Goal: Book appointment/travel/reservation

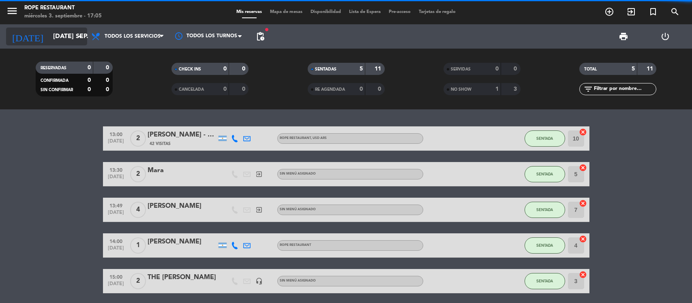
click at [67, 41] on input "[DATE] sep." at bounding box center [92, 37] width 86 height 16
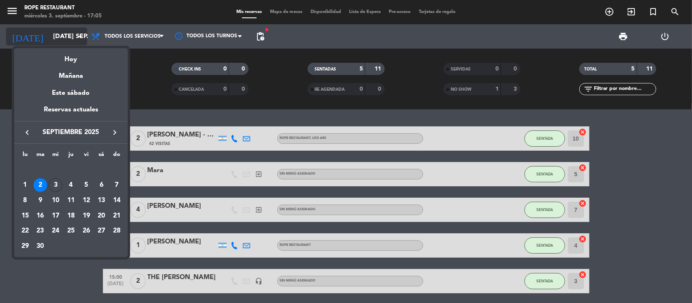
click at [58, 60] on div "Hoy" at bounding box center [70, 56] width 113 height 17
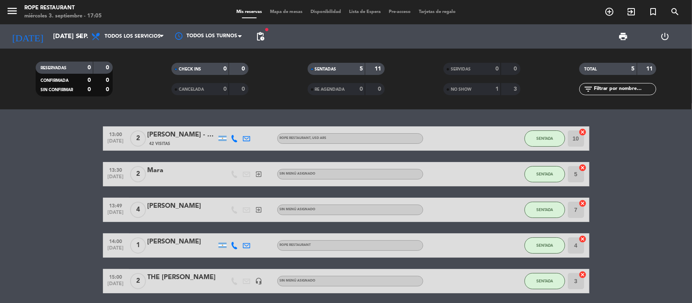
type input "mié. [DATE]"
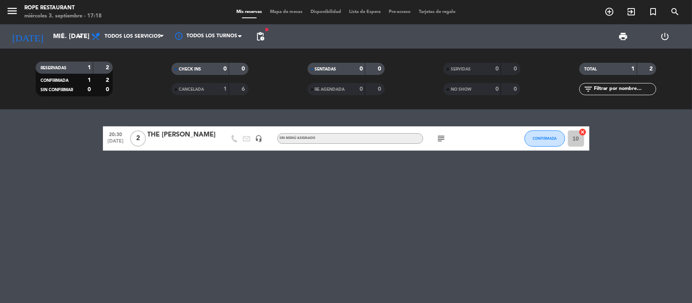
click at [22, 49] on div "RESERVADAS 1 2 CONFIRMADA 1 2 SIN CONFIRMAR 0 0 CHECK INS 0 0 CANCELADA 1 6 SEN…" at bounding box center [346, 79] width 692 height 61
click at [55, 38] on input "mié. [DATE]" at bounding box center [92, 37] width 86 height 16
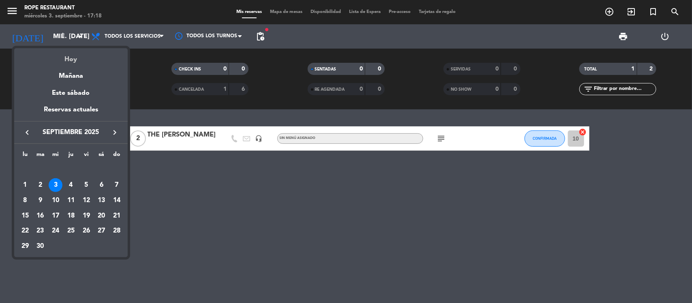
click at [65, 51] on div "Hoy" at bounding box center [70, 56] width 113 height 17
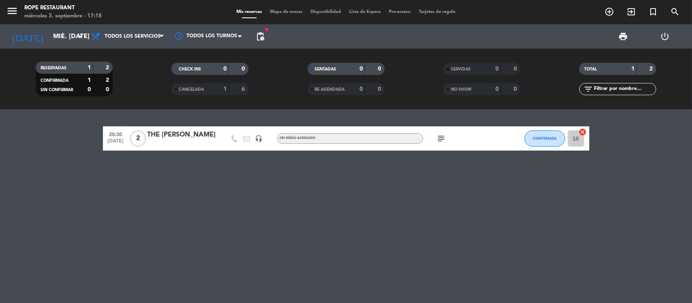
click at [167, 126] on div "20:30 [DATE] 2 THE [PERSON_NAME] headset_mic Sin menú asignado subject CONFIRMA…" at bounding box center [346, 138] width 486 height 24
click at [176, 137] on div "THE [PERSON_NAME]" at bounding box center [181, 135] width 69 height 11
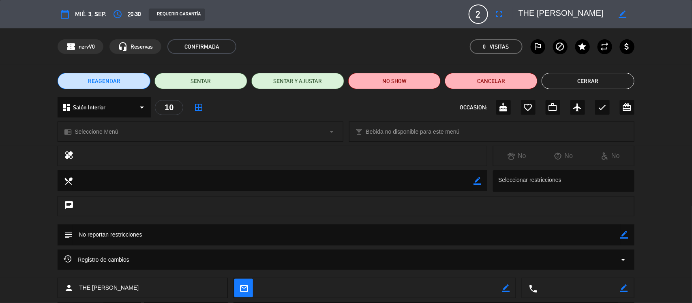
drag, startPoint x: 552, startPoint y: 11, endPoint x: 691, endPoint y: 8, distance: 139.0
click at [691, 8] on div "calendar_today mié. 3, sep. access_time 20:30 REQUERIR GARANTÍA 2 THE [PERSON_N…" at bounding box center [346, 14] width 692 height 28
click at [527, 3] on div "calendar_today mié. 3, sep. access_time 20:30 REQUERIR GARANTÍA 2 THE [PERSON_N…" at bounding box center [346, 14] width 692 height 28
drag, startPoint x: 533, startPoint y: 8, endPoint x: 643, endPoint y: 6, distance: 110.2
click at [642, 7] on div "calendar_today mié. 3, sep. access_time 20:30 REQUERIR GARANTÍA 2 THE [PERSON_N…" at bounding box center [346, 14] width 692 height 28
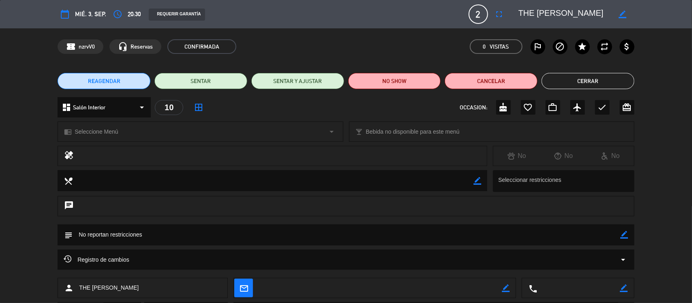
click at [594, 93] on div "REAGENDAR SENTAR SENTAR Y AJUSTAR NO SHOW Cancelar Cerrar" at bounding box center [346, 81] width 692 height 32
click at [590, 84] on button "Cerrar" at bounding box center [587, 81] width 93 height 16
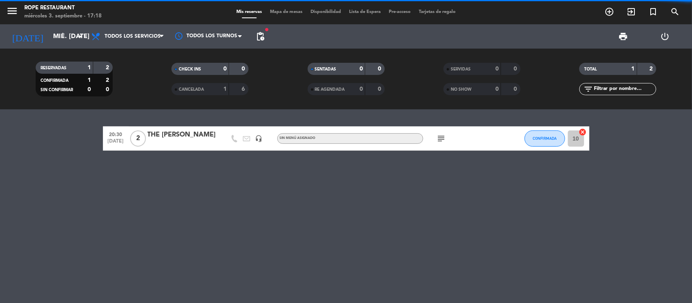
click at [259, 41] on span "pending_actions" at bounding box center [260, 37] width 10 height 10
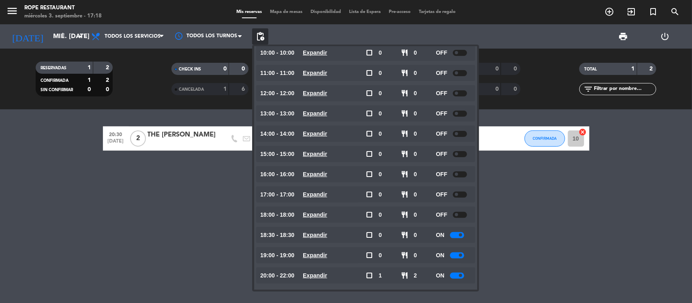
scroll to position [34, 0]
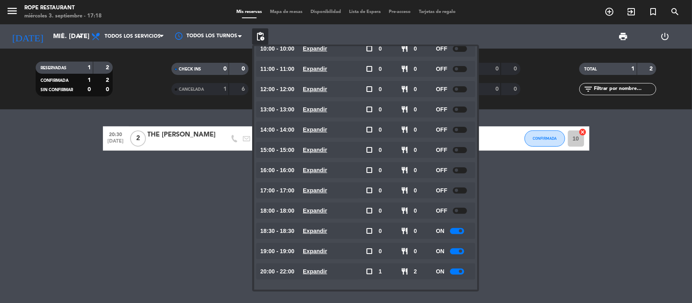
click at [321, 230] on u "Expandir" at bounding box center [315, 231] width 24 height 6
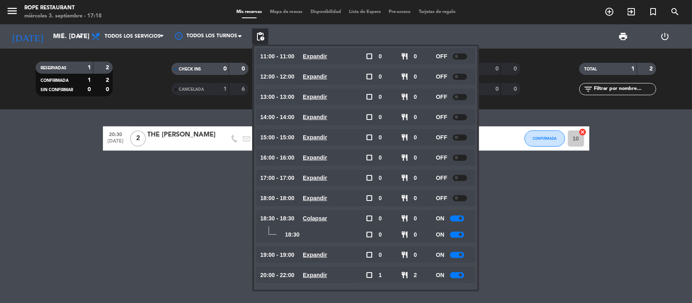
scroll to position [51, 0]
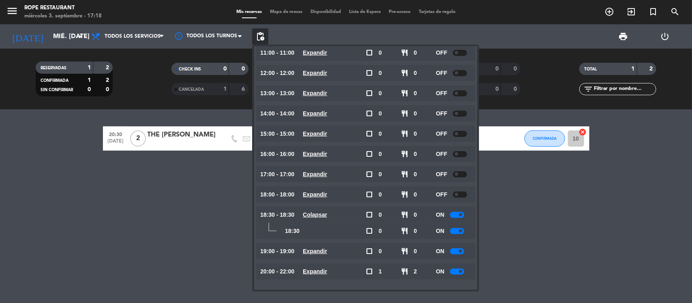
click at [458, 235] on div "ON" at bounding box center [453, 231] width 35 height 16
click at [459, 230] on span at bounding box center [460, 230] width 3 height 3
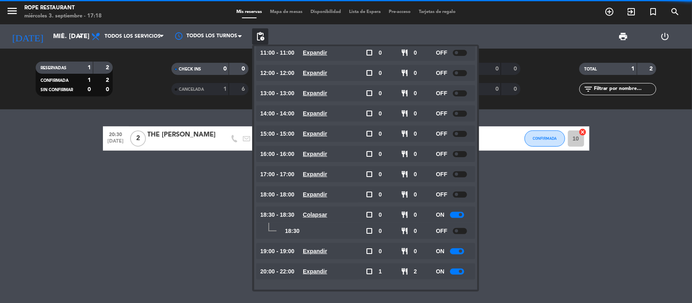
click at [326, 252] on u "Expandir" at bounding box center [315, 251] width 24 height 6
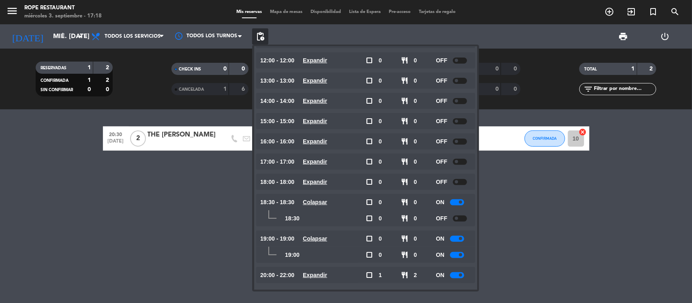
scroll to position [67, 0]
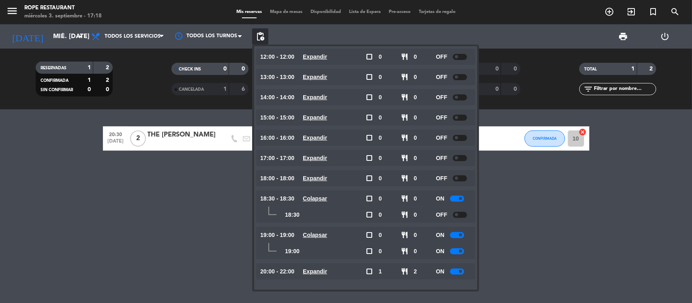
click at [459, 246] on div "ON" at bounding box center [453, 251] width 35 height 16
click at [459, 249] on div at bounding box center [457, 251] width 14 height 6
click at [319, 274] on u "Expandir" at bounding box center [315, 271] width 24 height 6
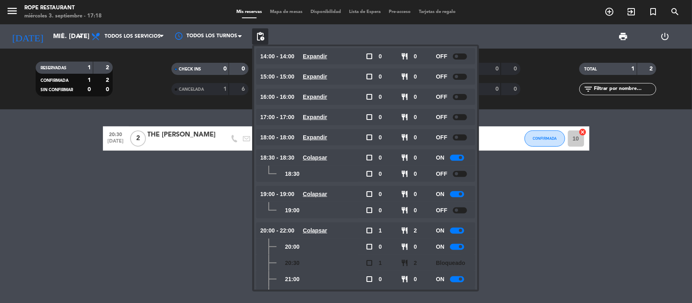
scroll to position [148, 0]
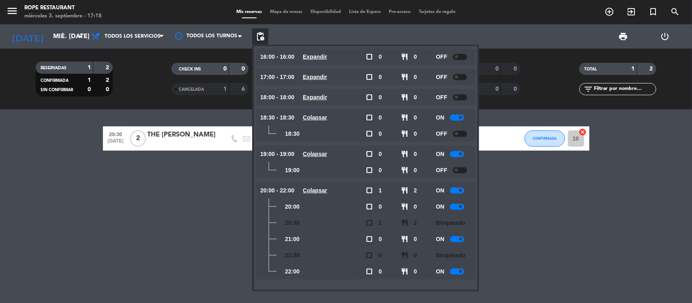
click at [457, 211] on div "ON" at bounding box center [453, 207] width 35 height 16
click at [457, 227] on span "Bloqueado" at bounding box center [450, 222] width 29 height 9
click at [460, 208] on div at bounding box center [457, 207] width 14 height 6
click at [459, 237] on div at bounding box center [457, 239] width 14 height 6
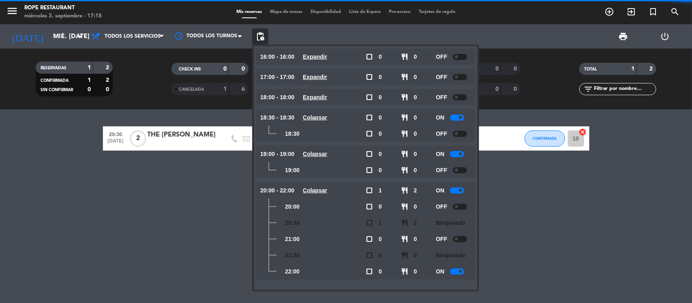
click at [458, 272] on div at bounding box center [457, 272] width 14 height 6
click at [564, 238] on div "20:30 [DATE] 2 THE [PERSON_NAME] headset_mic Sin menú asignado subject CONFIRMA…" at bounding box center [346, 206] width 692 height 194
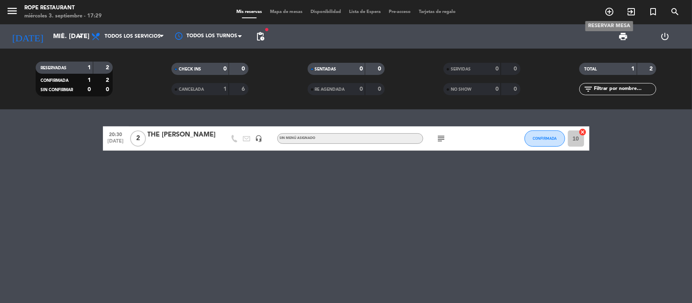
click at [607, 9] on icon "add_circle_outline" at bounding box center [609, 12] width 10 height 10
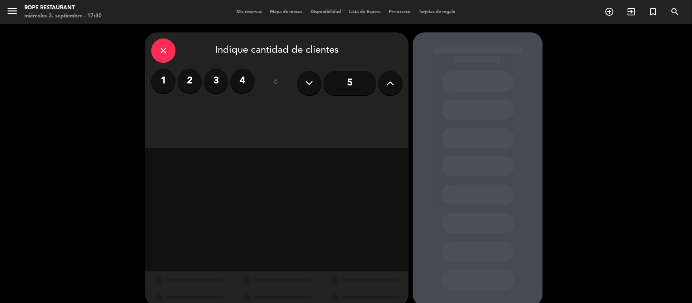
click at [241, 86] on label "4" at bounding box center [242, 81] width 24 height 24
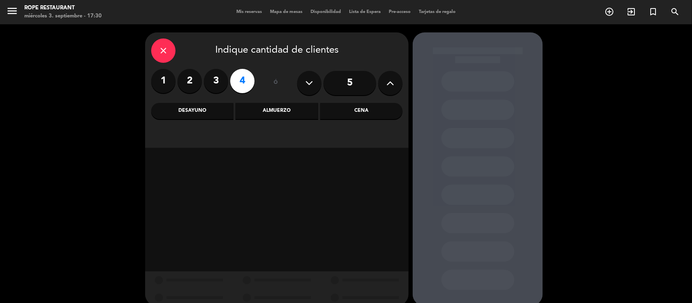
click at [292, 113] on div "Almuerzo" at bounding box center [276, 111] width 82 height 16
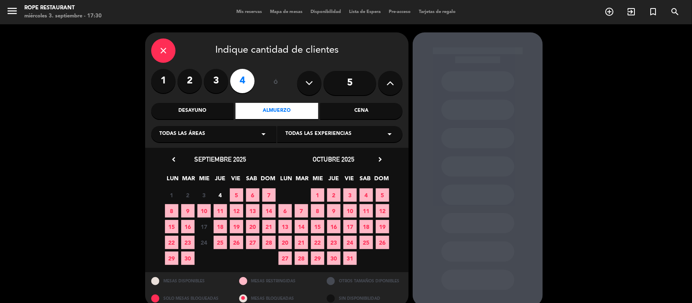
click at [339, 131] on span "Todas las experiencias" at bounding box center [318, 134] width 66 height 8
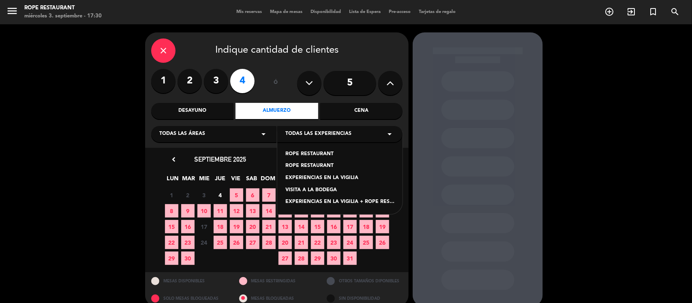
click at [327, 165] on div "ROPE RESTAURANT" at bounding box center [339, 166] width 109 height 8
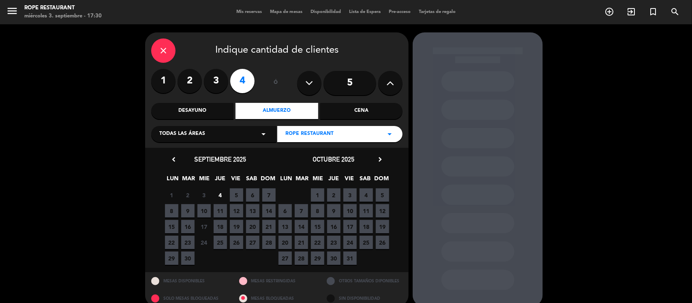
click at [170, 257] on span "29" at bounding box center [171, 258] width 13 height 13
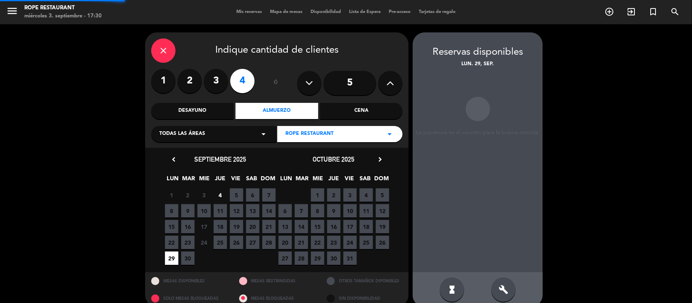
scroll to position [11, 0]
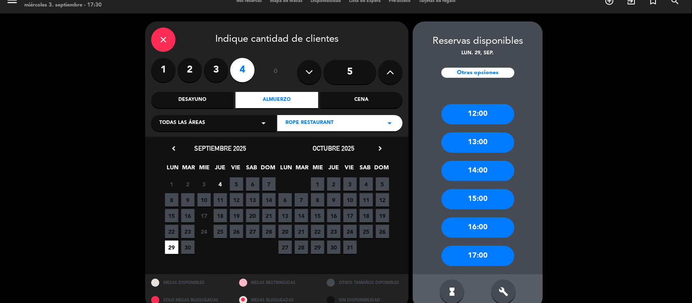
click at [472, 142] on div "13:00" at bounding box center [477, 143] width 73 height 20
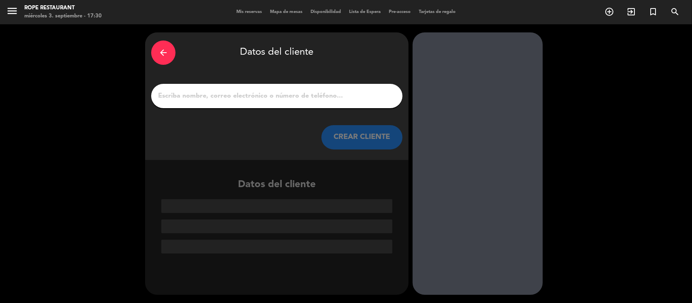
scroll to position [0, 0]
click at [259, 88] on div at bounding box center [276, 96] width 251 height 24
click at [261, 94] on input "1" at bounding box center [276, 95] width 239 height 11
paste input "Wine Wise Mendoza"
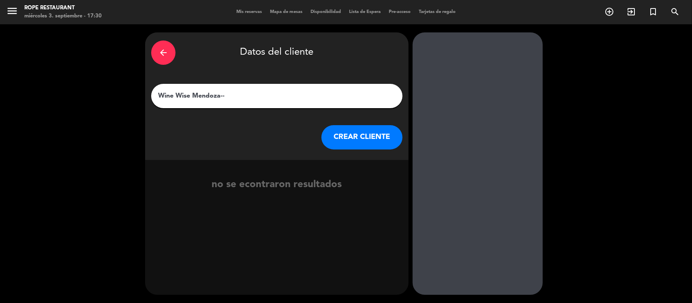
paste input "[PERSON_NAME]"
type input "Wine Wise Mendoza-- [PERSON_NAME]"
click at [329, 140] on button "CREAR CLIENTE" at bounding box center [361, 137] width 81 height 24
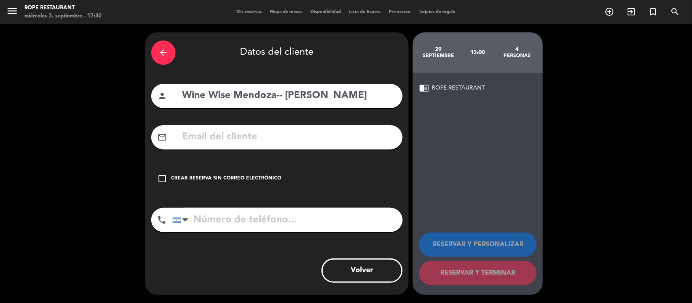
click at [220, 177] on div "Crear reserva sin correo electrónico" at bounding box center [226, 179] width 110 height 8
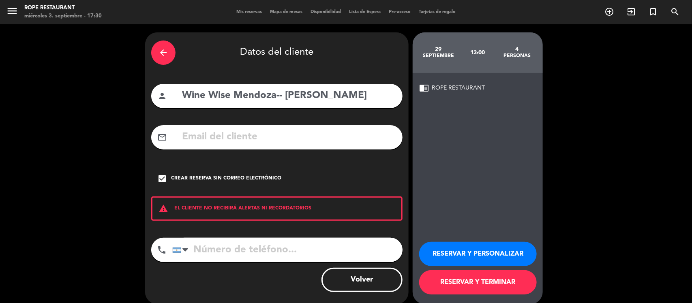
click at [485, 244] on button "RESERVAR Y PERSONALIZAR" at bounding box center [478, 254] width 118 height 24
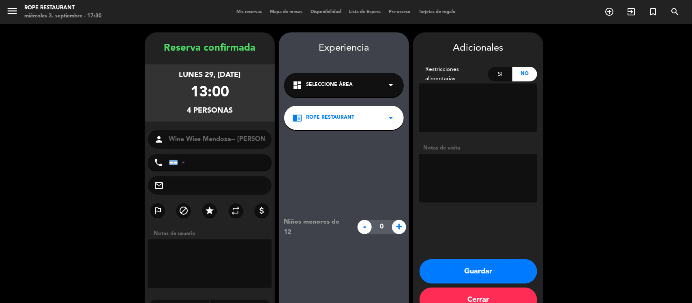
scroll to position [21, 0]
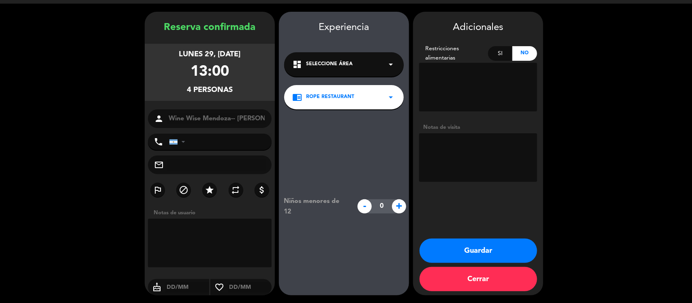
drag, startPoint x: 481, startPoint y: 167, endPoint x: 484, endPoint y: 176, distance: 10.0
click at [484, 176] on textarea at bounding box center [478, 157] width 118 height 49
paste textarea "Día: Lunes 29 de septiembre Hora: 13:00 Nombre de pax: [PERSON_NAME] ([GEOGRAPH…"
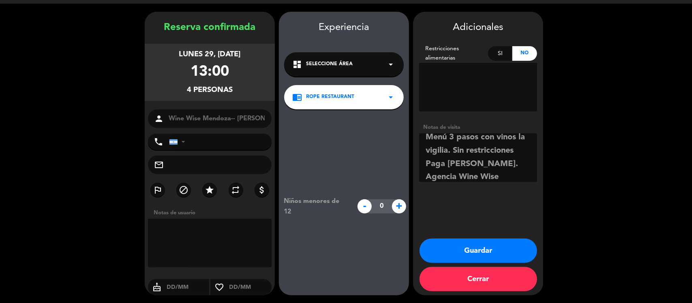
type textarea "Día: Lunes 29 de septiembre Hora: 13:00 Nombre de pax: [PERSON_NAME] ([GEOGRAPH…"
click at [485, 244] on button "Guardar" at bounding box center [478, 251] width 118 height 24
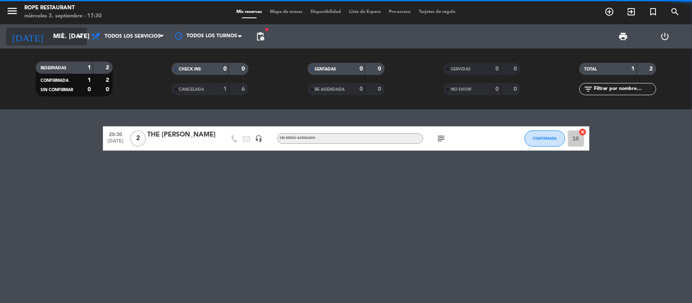
click at [62, 36] on input "mié. [DATE]" at bounding box center [92, 37] width 86 height 16
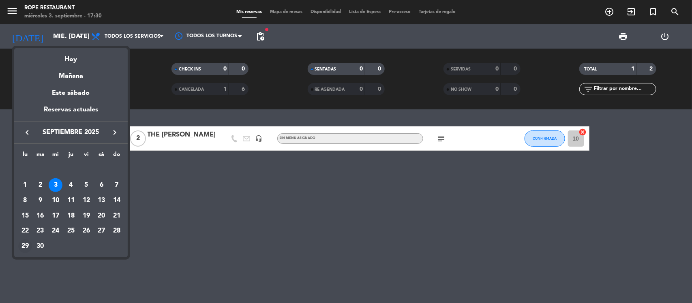
click at [25, 245] on div "29" at bounding box center [25, 246] width 14 height 14
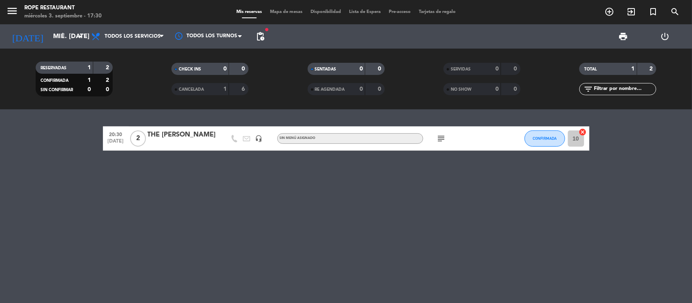
type input "lun. [DATE]"
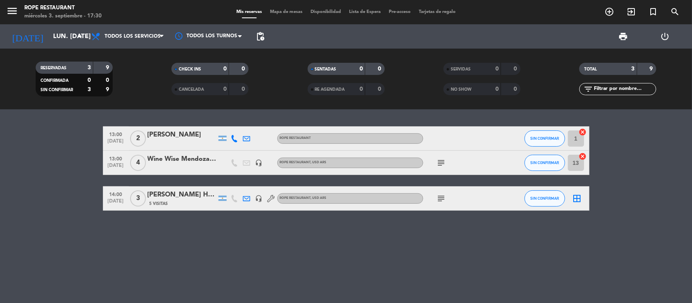
click at [181, 156] on div "Wine Wise Mendoza-- [PERSON_NAME]" at bounding box center [181, 159] width 69 height 11
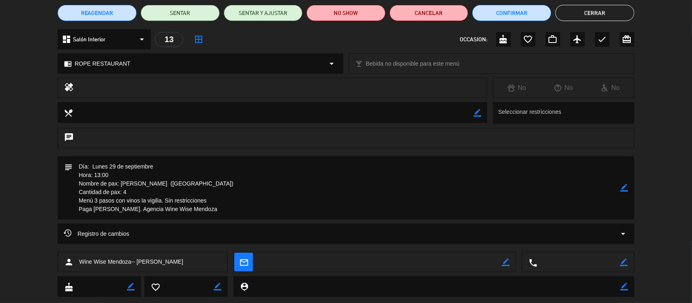
scroll to position [86, 0]
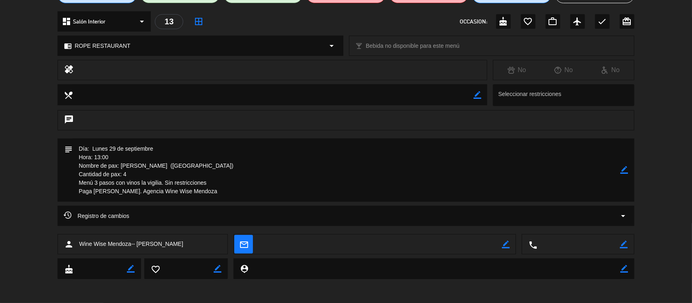
click at [617, 240] on textarea at bounding box center [578, 245] width 83 height 20
click at [620, 242] on icon "border_color" at bounding box center [624, 245] width 8 height 8
click at [598, 243] on textarea at bounding box center [578, 245] width 83 height 20
paste textarea "[PHONE_NUMBER]"
click at [586, 245] on textarea at bounding box center [578, 245] width 83 height 20
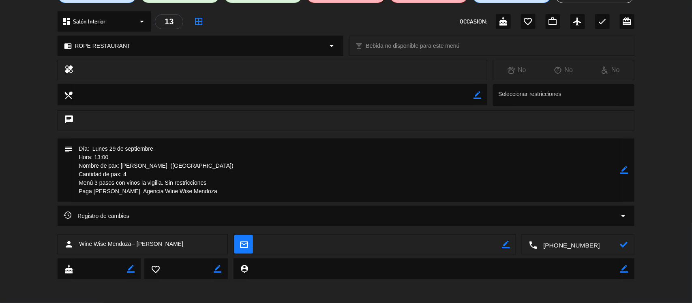
type textarea "[PHONE_NUMBER]"
click at [623, 244] on icon at bounding box center [624, 245] width 8 height 8
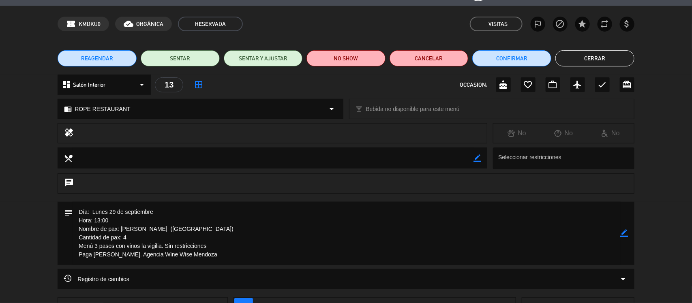
scroll to position [0, 0]
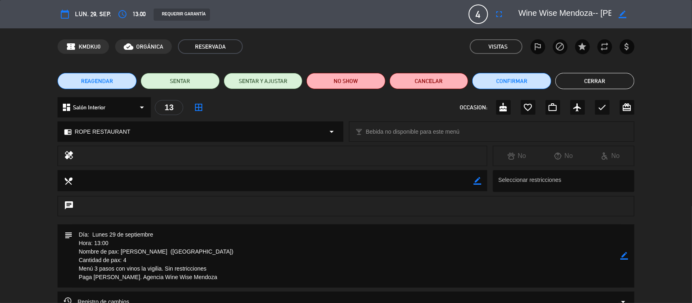
click at [594, 74] on button "Cerrar" at bounding box center [594, 81] width 79 height 16
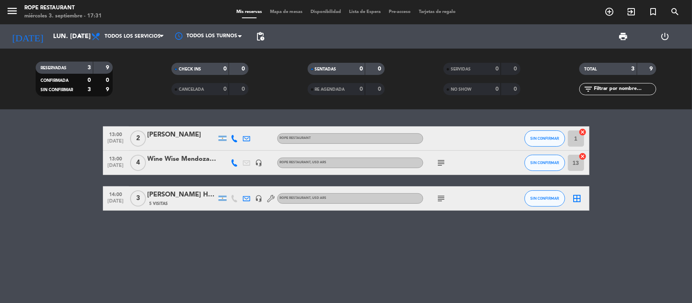
click at [238, 164] on icon at bounding box center [234, 162] width 7 height 7
click at [268, 213] on div "13:00 [DATE] 2 [PERSON_NAME] ROPE RESTAURANT SIN CONFIRMAR 1 cancel 13:00 [DATE…" at bounding box center [346, 206] width 692 height 194
click at [235, 140] on icon at bounding box center [234, 138] width 7 height 7
click at [232, 167] on div at bounding box center [235, 163] width 12 height 24
click at [220, 163] on div at bounding box center [222, 163] width 12 height 24
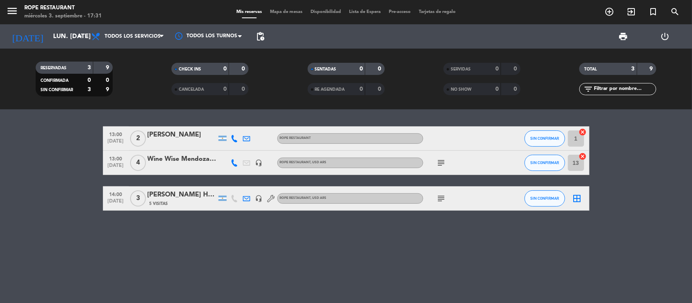
click at [185, 160] on div "Wine Wise Mendoza-- [PERSON_NAME]" at bounding box center [181, 159] width 69 height 11
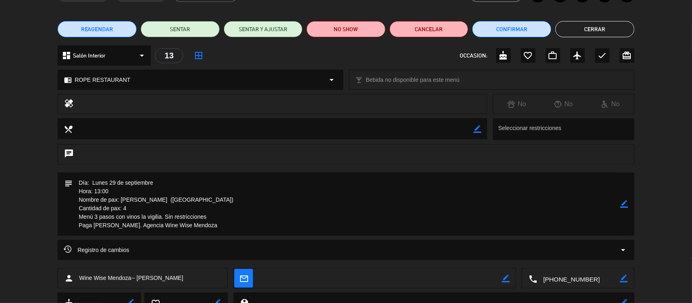
scroll to position [86, 0]
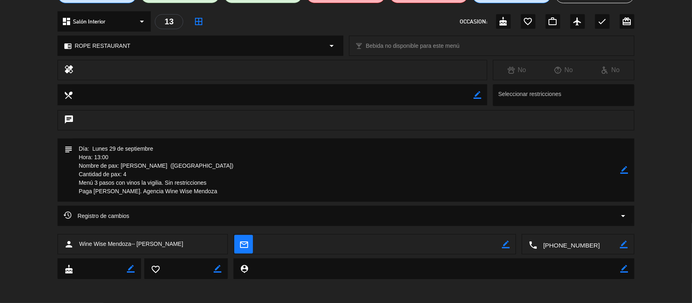
click at [628, 242] on div "local_phone border_color" at bounding box center [577, 245] width 111 height 20
click at [628, 244] on div "local_phone border_color" at bounding box center [577, 245] width 111 height 20
click at [626, 244] on icon "border_color" at bounding box center [624, 245] width 8 height 8
drag, startPoint x: 612, startPoint y: 244, endPoint x: 222, endPoint y: 219, distance: 391.0
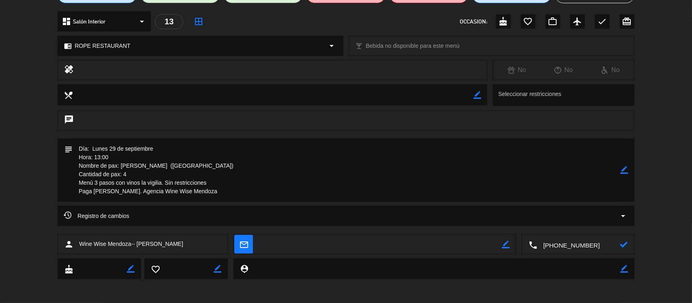
click at [288, 223] on div "calendar_today lun. 29, sep. access_time 13:00 REQUERIR GARANTÍA 4 Wine Wise Me…" at bounding box center [346, 151] width 692 height 303
paste textarea "[PHONE_NUMBER]"
click at [559, 244] on textarea at bounding box center [578, 245] width 83 height 20
type textarea "[PHONE_NUMBER]"
click at [627, 244] on icon at bounding box center [624, 245] width 8 height 8
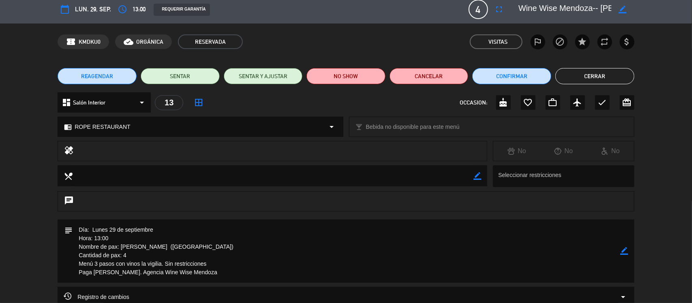
scroll to position [0, 0]
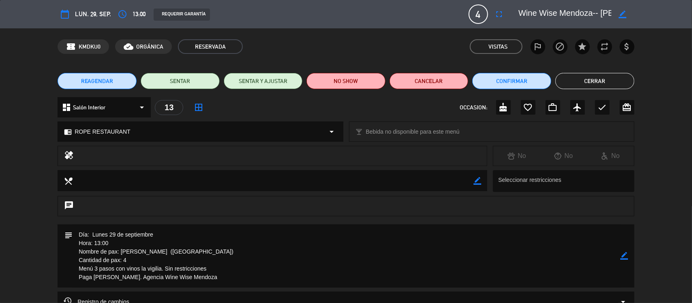
click at [572, 76] on button "Cerrar" at bounding box center [594, 81] width 79 height 16
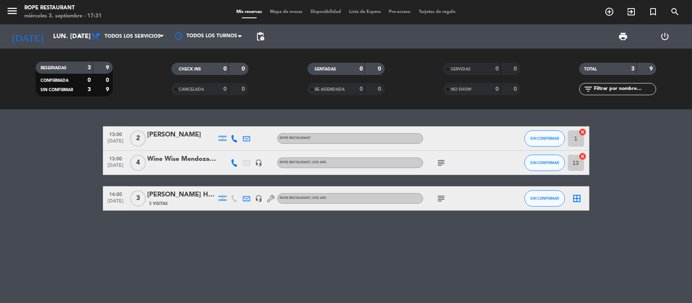
click at [231, 163] on icon at bounding box center [234, 162] width 7 height 7
click at [581, 196] on icon "border_all" at bounding box center [577, 199] width 10 height 10
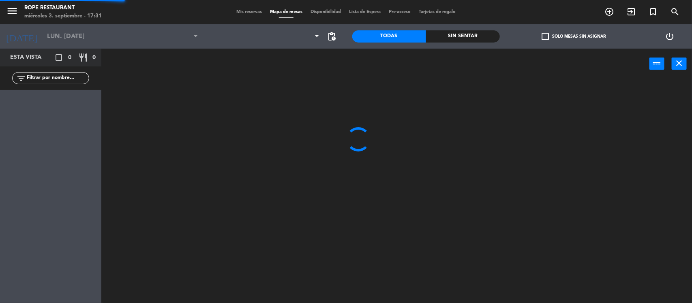
click at [576, 197] on div at bounding box center [400, 192] width 584 height 224
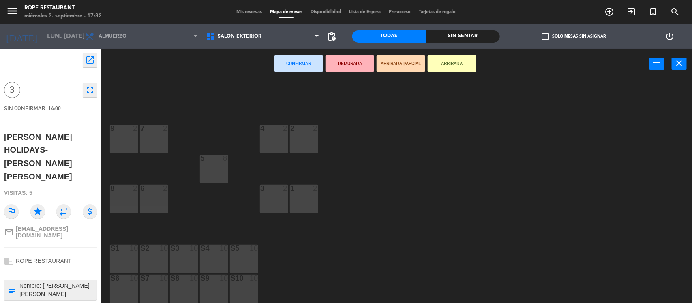
click at [295, 147] on div "2 2" at bounding box center [304, 139] width 28 height 28
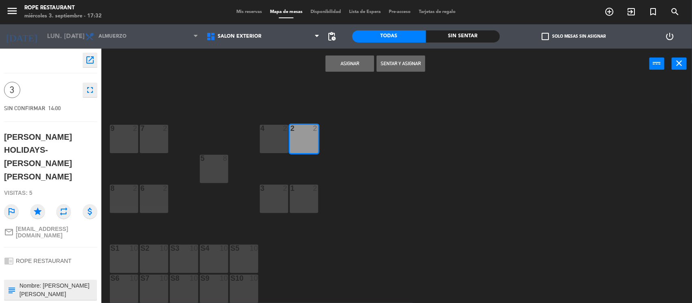
click at [361, 59] on button "Asignar" at bounding box center [349, 64] width 49 height 16
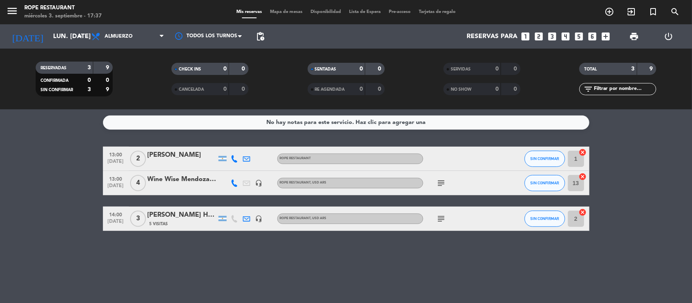
click at [595, 231] on div "No hay notas para este servicio. Haz clic para agregar una 13:00 [DATE] 2 [PERS…" at bounding box center [346, 206] width 692 height 194
drag, startPoint x: 70, startPoint y: 26, endPoint x: 70, endPoint y: 31, distance: 5.7
click at [69, 25] on div "[DATE] lun. [DATE] arrow_drop_down" at bounding box center [46, 36] width 81 height 24
click at [103, 33] on span "Almuerzo" at bounding box center [127, 37] width 81 height 18
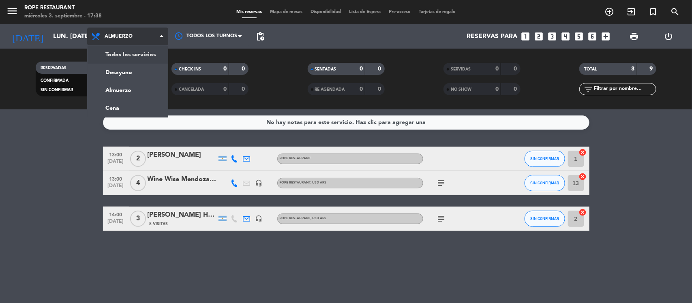
click at [114, 61] on div "menu Rope restaurant miércoles 3. septiembre - 17:38 Mis reservas Mapa de mesas…" at bounding box center [346, 54] width 692 height 109
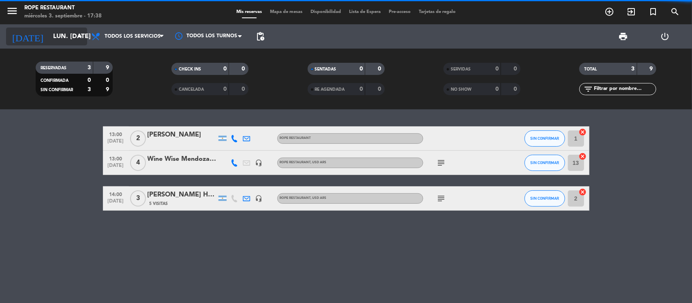
click at [78, 41] on icon "arrow_drop_down" at bounding box center [80, 37] width 10 height 10
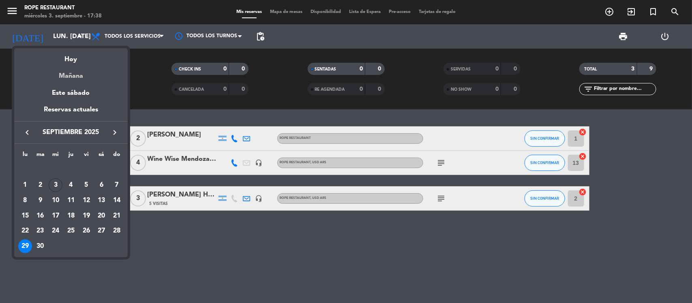
click at [89, 75] on div "Mañana" at bounding box center [70, 73] width 113 height 17
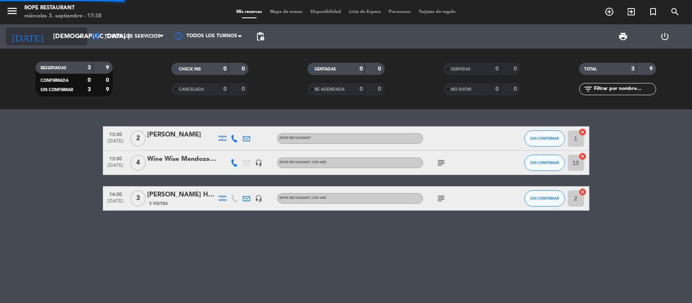
click at [76, 30] on input "[DEMOGRAPHIC_DATA] [DATE]" at bounding box center [92, 37] width 86 height 16
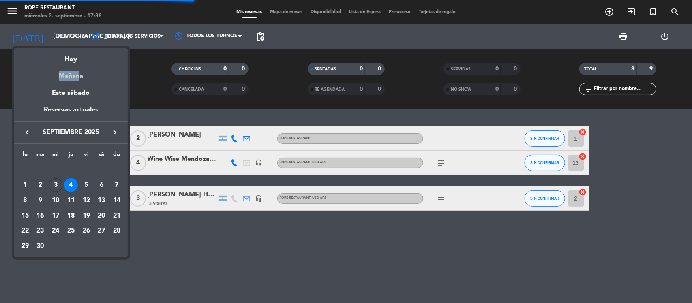
click at [74, 65] on div "semana que viene esta semana semana previa misma semana del año anterior Hoy Ma…" at bounding box center [70, 96] width 113 height 96
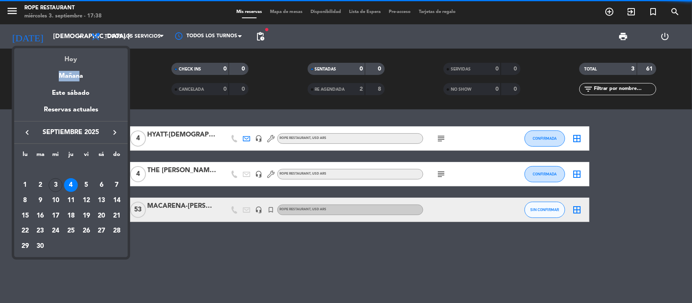
click at [74, 62] on div "Hoy" at bounding box center [70, 56] width 113 height 17
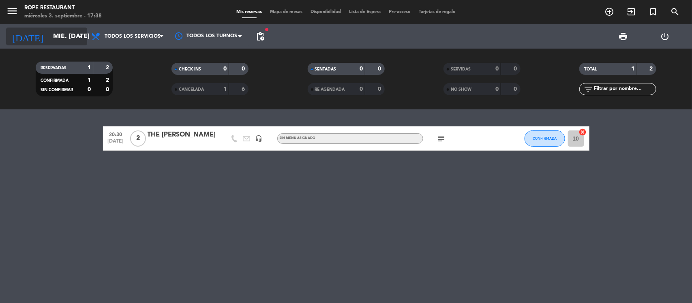
click at [49, 39] on input "mié. [DATE]" at bounding box center [92, 37] width 86 height 16
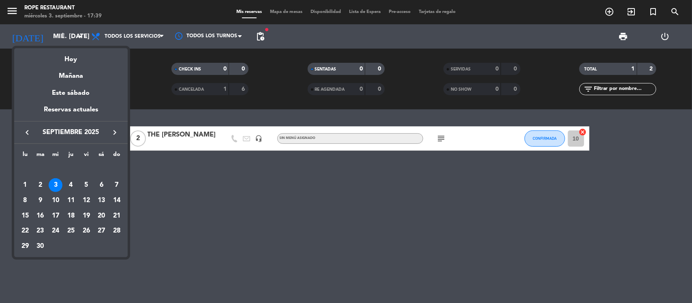
click at [177, 228] on div at bounding box center [346, 151] width 692 height 303
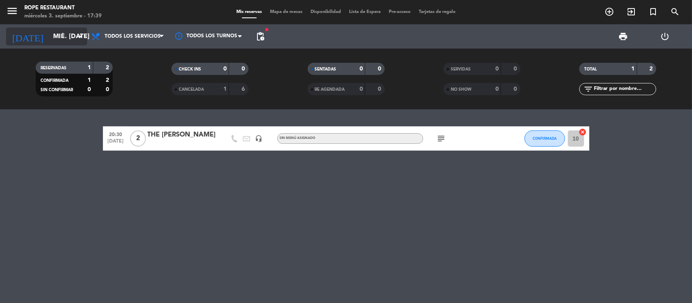
click at [71, 32] on input "mié. [DATE]" at bounding box center [92, 37] width 86 height 16
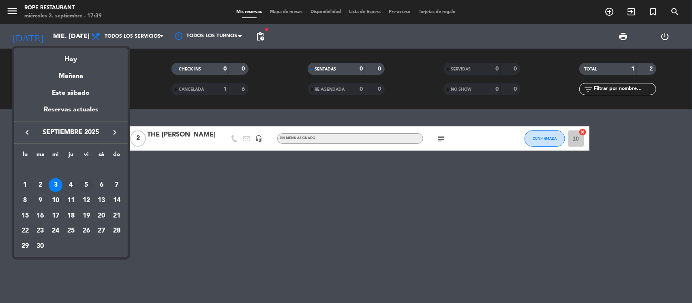
click at [89, 186] on div "5" at bounding box center [86, 185] width 14 height 14
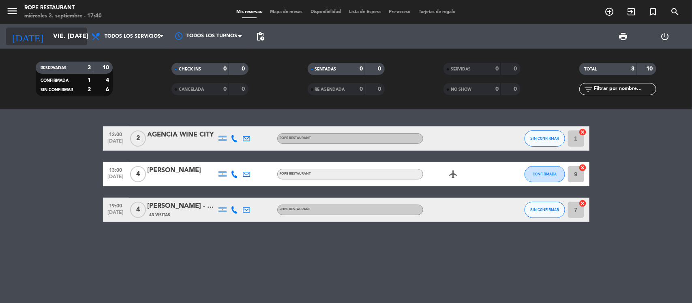
click at [57, 43] on input "vie. [DATE]" at bounding box center [92, 37] width 86 height 16
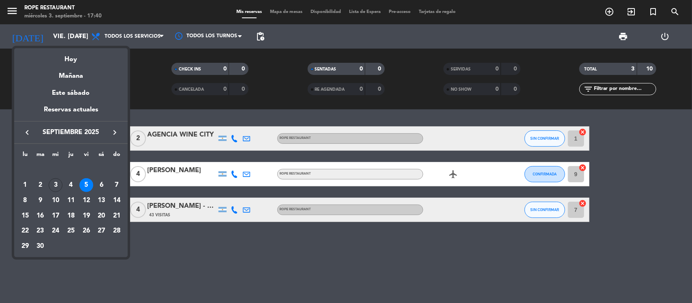
click at [69, 60] on div "Hoy" at bounding box center [70, 56] width 113 height 17
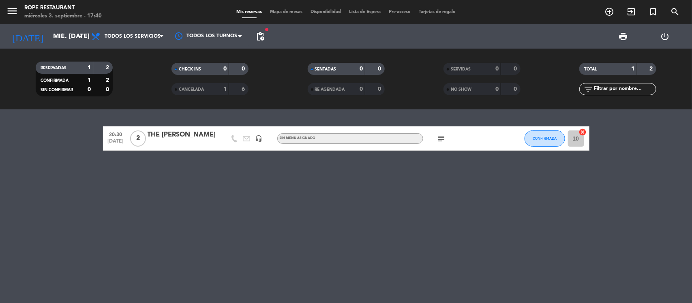
click at [66, 24] on div "[DATE] mié. [DATE] arrow_drop_down" at bounding box center [46, 36] width 81 height 24
click at [66, 34] on input "mié. [DATE]" at bounding box center [92, 37] width 86 height 16
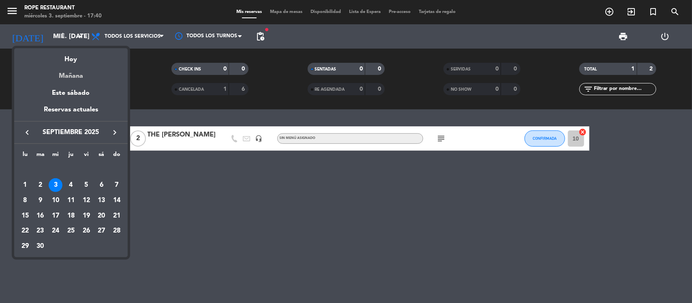
click at [70, 78] on div "Mañana" at bounding box center [70, 73] width 113 height 17
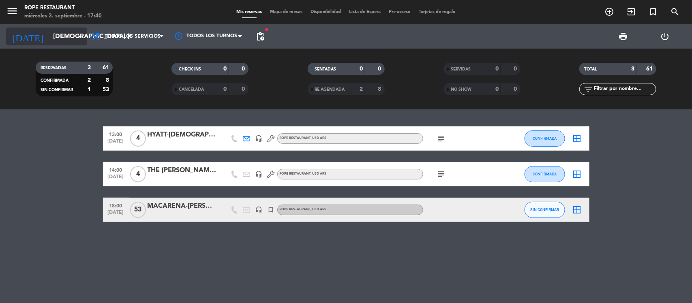
click at [49, 33] on input "[DEMOGRAPHIC_DATA] [DATE]" at bounding box center [92, 37] width 86 height 16
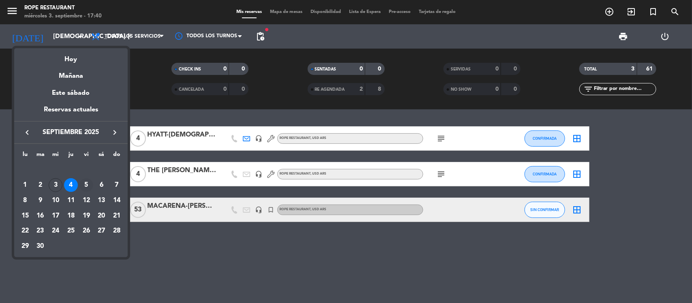
click at [86, 187] on div "5" at bounding box center [86, 185] width 14 height 14
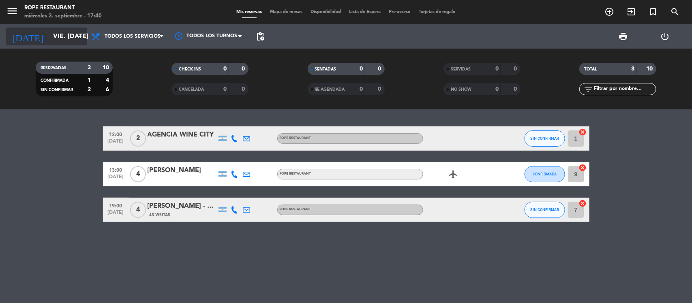
click at [49, 32] on input "vie. [DATE]" at bounding box center [92, 37] width 86 height 16
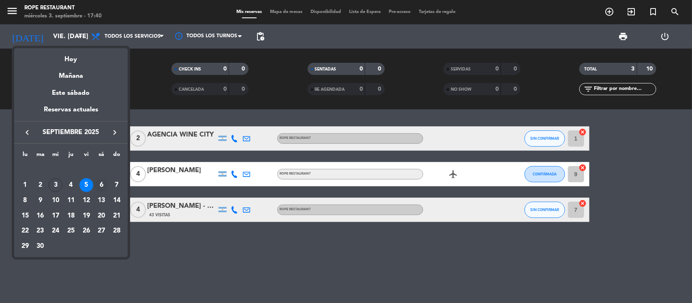
click at [98, 185] on div "6" at bounding box center [101, 185] width 14 height 14
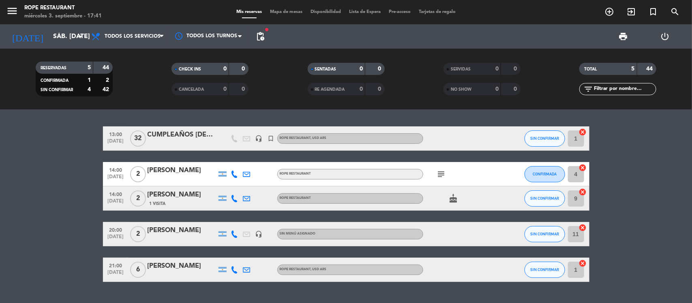
click at [261, 42] on span "pending_actions" at bounding box center [260, 36] width 16 height 16
click at [261, 37] on span "pending_actions" at bounding box center [260, 37] width 10 height 10
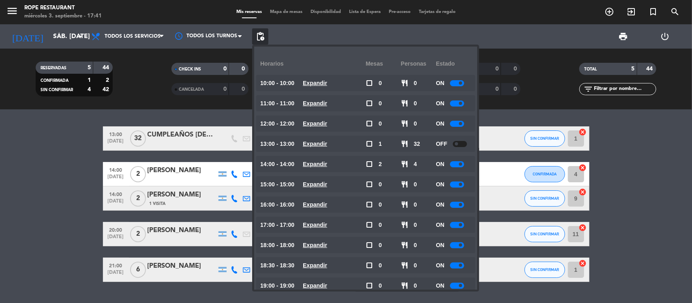
click at [261, 37] on span "pending_actions" at bounding box center [260, 37] width 10 height 10
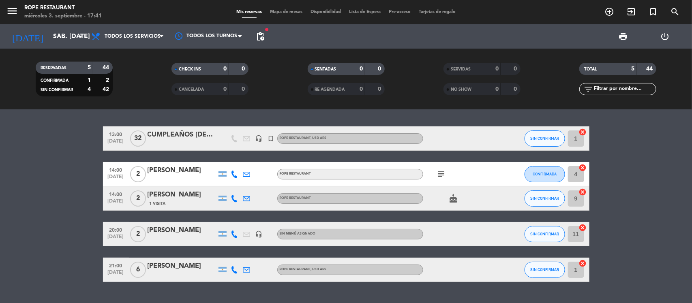
click at [440, 172] on icon "subject" at bounding box center [441, 174] width 10 height 10
drag, startPoint x: 451, startPoint y: 199, endPoint x: 615, endPoint y: 176, distance: 165.7
click at [451, 199] on icon "cake" at bounding box center [454, 199] width 10 height 10
click at [661, 169] on bookings-row "13:00 [DATE] CUMPLEAÑOS [DEMOGRAPHIC_DATA] headset_mic turned_in_not ROPE RESTA…" at bounding box center [346, 204] width 692 height 156
click at [21, 17] on span "menu" at bounding box center [15, 12] width 18 height 19
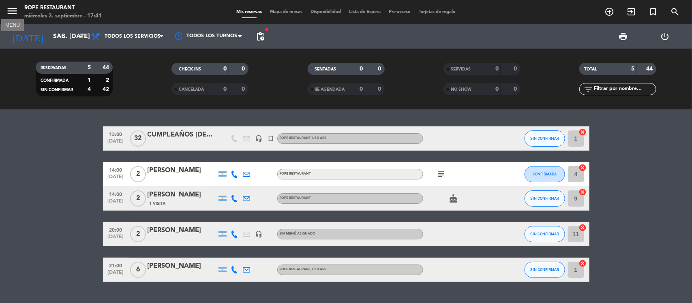
drag, startPoint x: 11, startPoint y: 10, endPoint x: 28, endPoint y: 21, distance: 20.0
click at [11, 9] on icon "menu" at bounding box center [12, 11] width 12 height 12
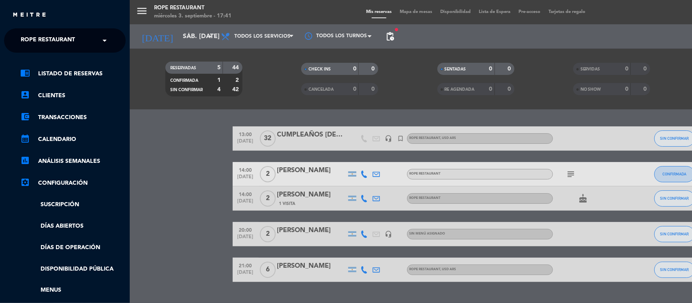
click at [30, 22] on div "close" at bounding box center [65, 12] width 130 height 24
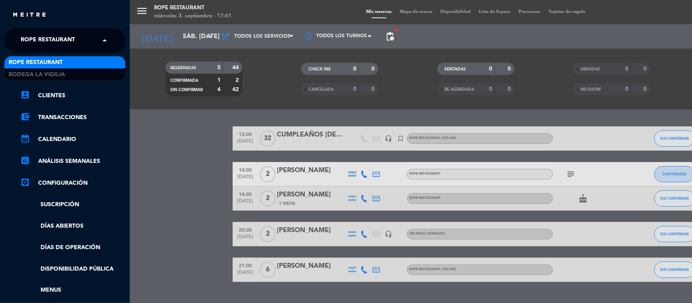
click at [44, 39] on span "Rope restaurant" at bounding box center [48, 40] width 54 height 17
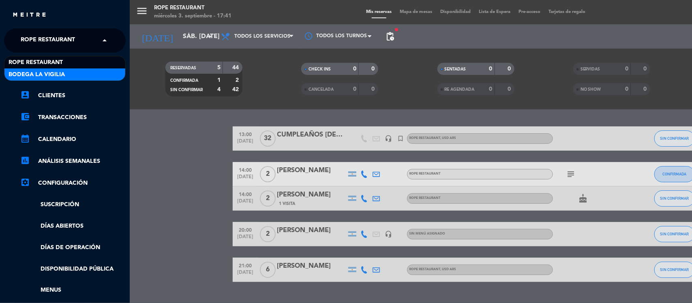
click at [49, 71] on span "Bodega La Vigilia" at bounding box center [37, 74] width 56 height 9
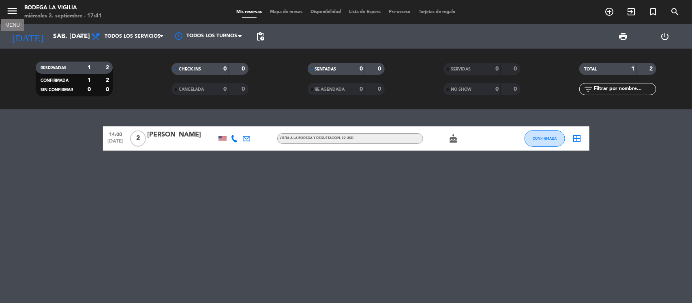
click at [15, 11] on icon "menu" at bounding box center [12, 11] width 12 height 12
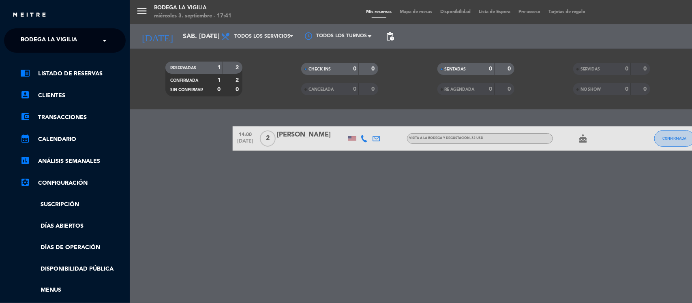
click at [33, 30] on ng-select "× Bodega La Vigilia ×" at bounding box center [65, 40] width 122 height 24
click at [49, 49] on span "Bodega La Vigilia" at bounding box center [49, 40] width 56 height 17
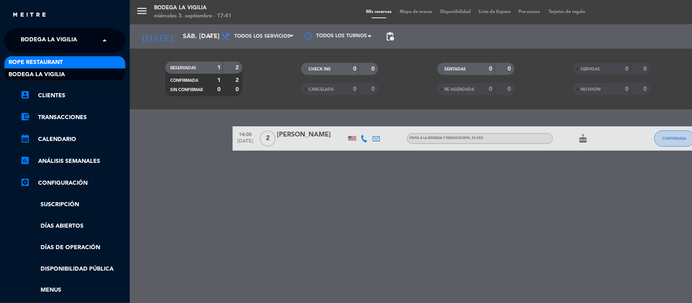
click at [55, 62] on span "Rope restaurant" at bounding box center [36, 62] width 54 height 9
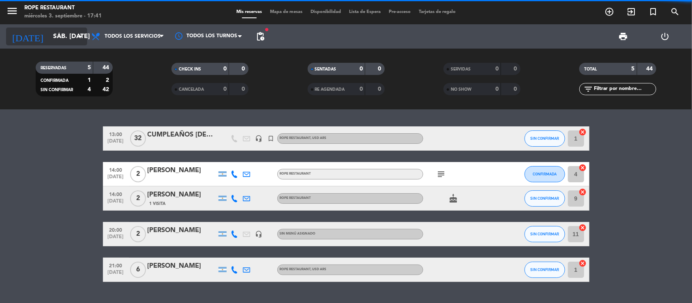
click at [51, 34] on input "sáb. [DATE]" at bounding box center [92, 37] width 86 height 16
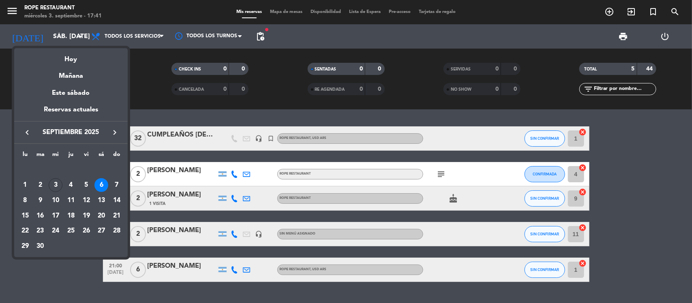
click at [117, 182] on div "7" at bounding box center [117, 185] width 14 height 14
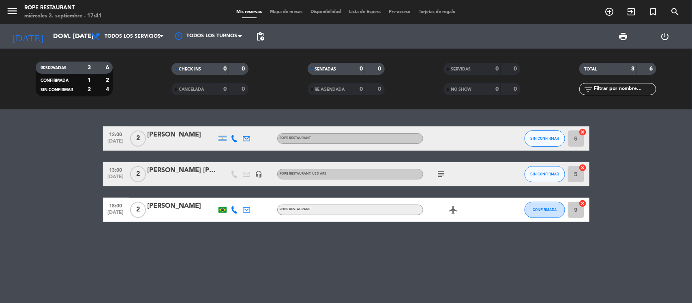
click at [246, 136] on icon at bounding box center [246, 138] width 7 height 7
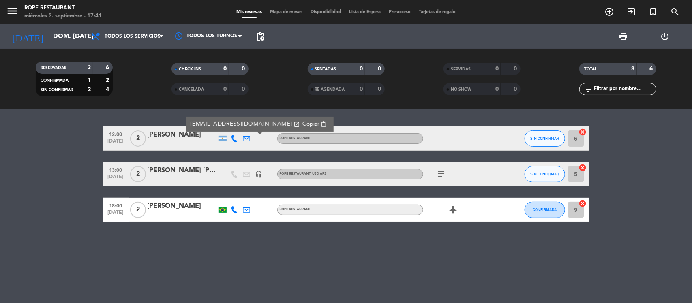
click at [11, 145] on bookings-row "12:00 [DATE] 2 [PERSON_NAME] [EMAIL_ADDRESS][DOMAIN_NAME] open_in_new Copiar co…" at bounding box center [346, 174] width 692 height 96
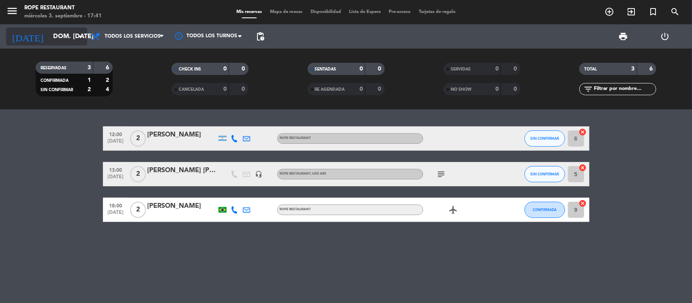
click at [24, 42] on icon "[DATE]" at bounding box center [27, 37] width 43 height 18
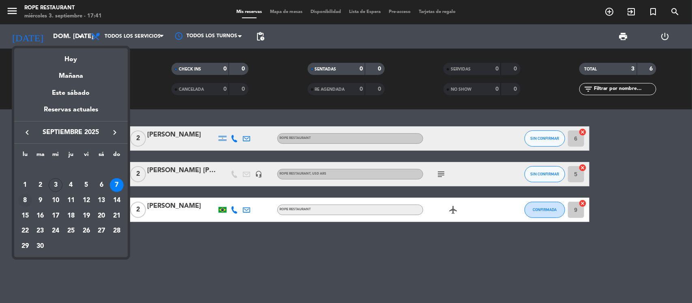
click at [27, 200] on div "8" at bounding box center [25, 201] width 14 height 14
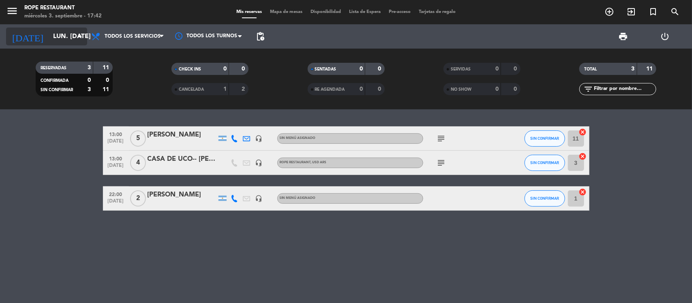
drag, startPoint x: 54, startPoint y: 46, endPoint x: 57, endPoint y: 39, distance: 7.6
click at [55, 45] on div "[DATE] lun. [DATE] arrow_drop_down" at bounding box center [46, 36] width 81 height 24
click at [57, 38] on input "lun. [DATE]" at bounding box center [92, 37] width 86 height 16
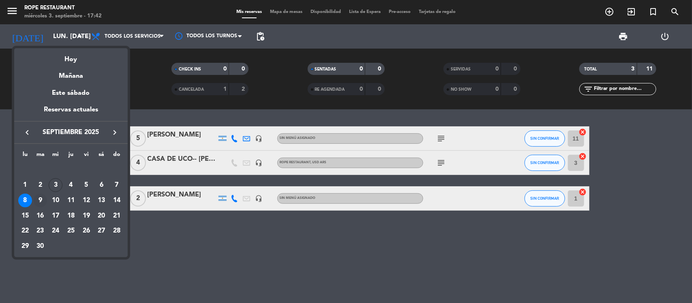
click at [37, 203] on div "9" at bounding box center [41, 201] width 14 height 14
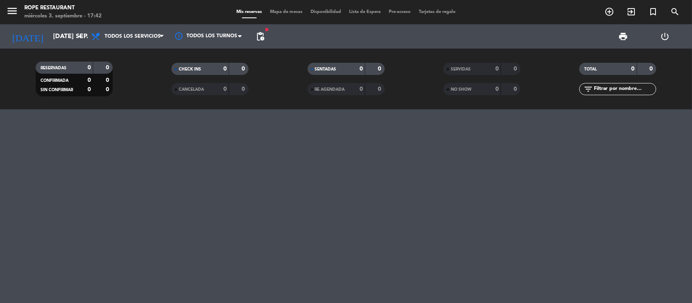
click at [60, 23] on div "menu Rope restaurant miércoles 3. septiembre - 17:42 Mis reservas Mapa de mesas…" at bounding box center [346, 12] width 692 height 24
click at [60, 32] on input "[DATE] sep." at bounding box center [92, 37] width 86 height 16
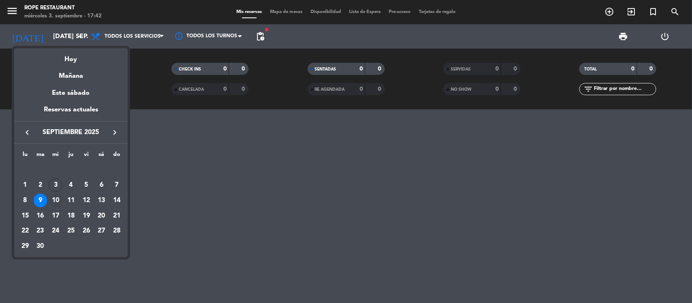
click at [57, 194] on div "10" at bounding box center [56, 201] width 14 height 14
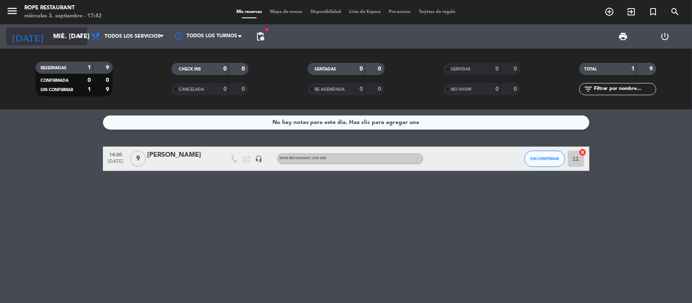
click at [64, 38] on input "mié. [DATE]" at bounding box center [92, 37] width 86 height 16
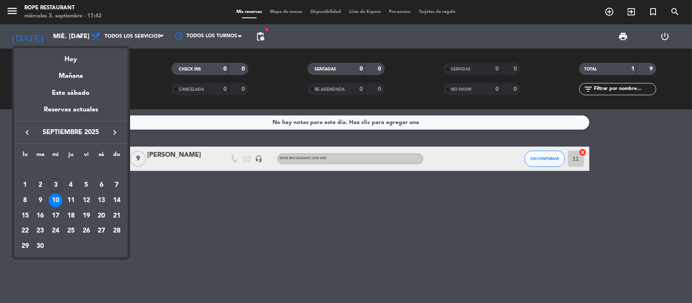
click at [208, 262] on div at bounding box center [346, 151] width 692 height 303
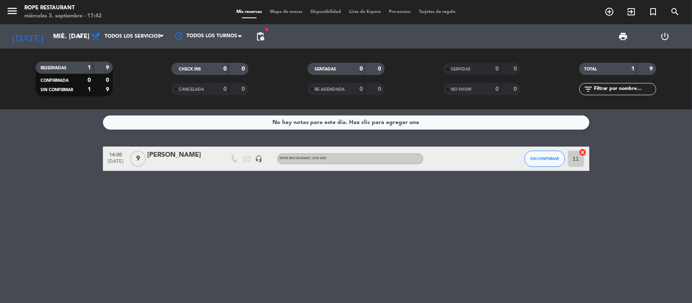
click at [267, 26] on div "fiber_manual_record pending_actions" at bounding box center [260, 36] width 16 height 24
click at [261, 33] on span "pending_actions" at bounding box center [260, 37] width 10 height 10
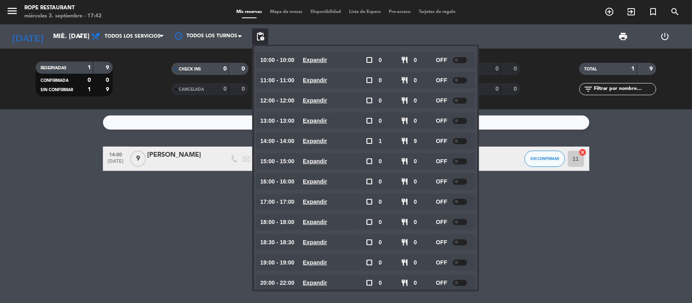
scroll to position [34, 0]
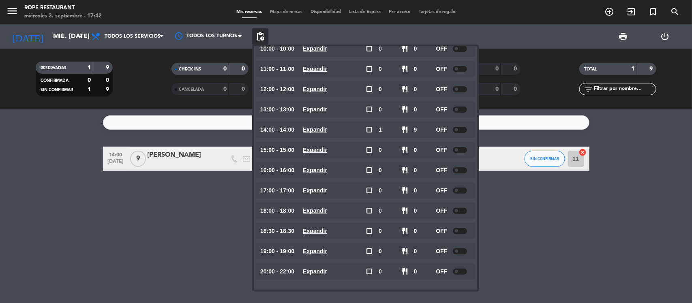
click at [622, 231] on div "No hay notas para este día. Haz clic para agregar una 14:00 [DATE] 9 [PERSON_NA…" at bounding box center [346, 206] width 692 height 194
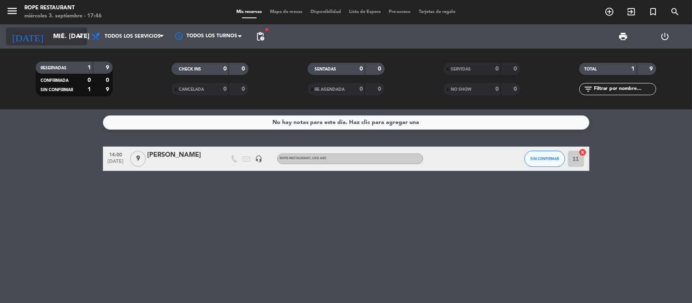
click at [76, 41] on icon "arrow_drop_down" at bounding box center [80, 37] width 10 height 10
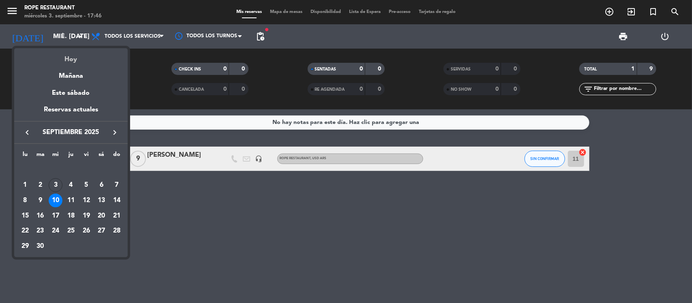
click at [86, 56] on div "Hoy" at bounding box center [70, 56] width 113 height 17
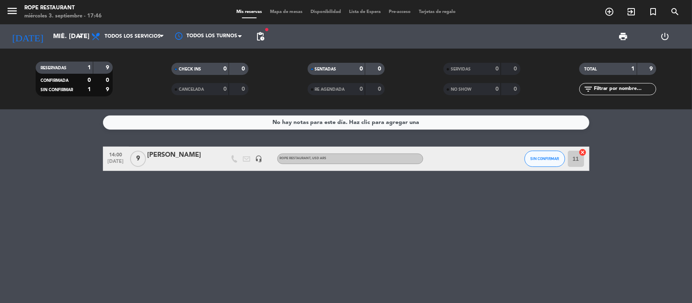
type input "mié. [DATE]"
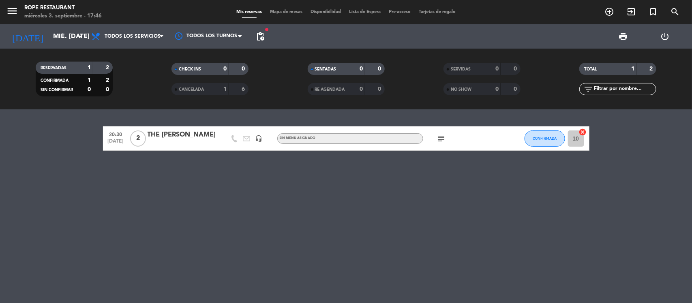
click at [436, 145] on div "subject" at bounding box center [459, 138] width 73 height 24
click at [442, 137] on icon "subject" at bounding box center [441, 139] width 10 height 10
click at [429, 177] on div "20:30 [DATE] 2 THE [PERSON_NAME] headset_mic Sin menú asignado subject No repor…" at bounding box center [346, 206] width 692 height 194
